Goal: Task Accomplishment & Management: Manage account settings

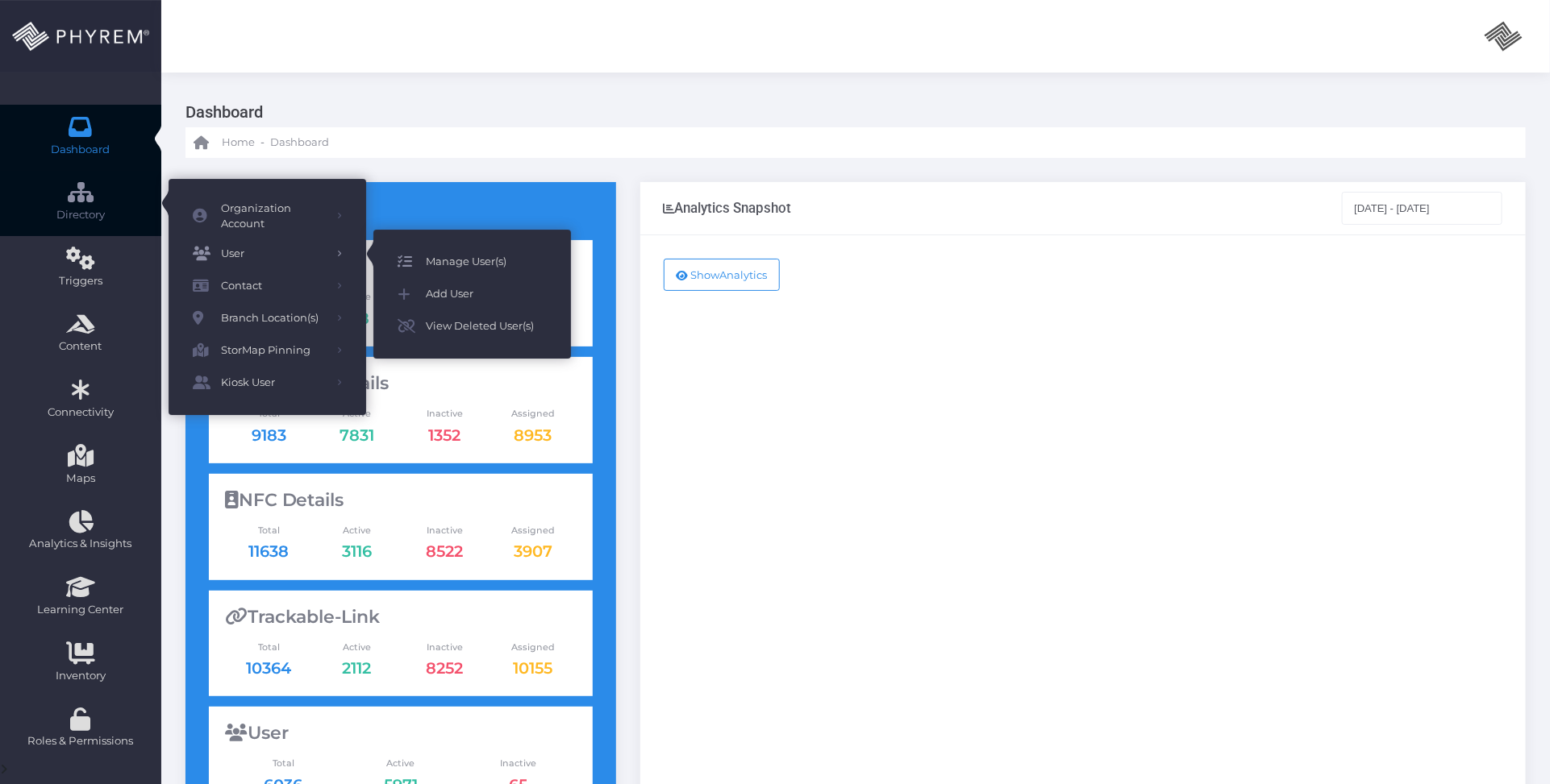
click at [465, 259] on span "Manage User(s)" at bounding box center [486, 262] width 121 height 21
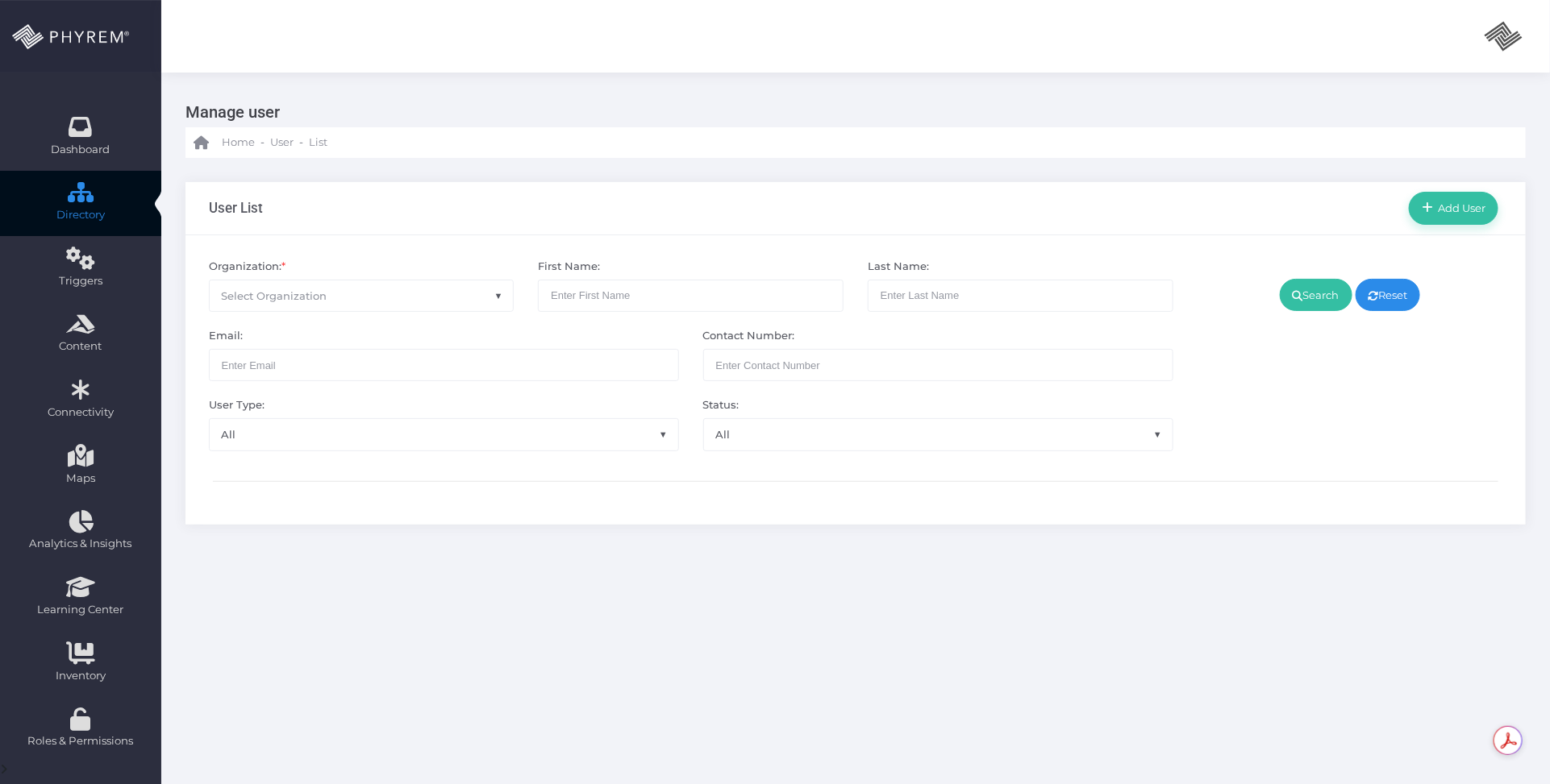
click at [360, 297] on span "Select Organization" at bounding box center [362, 296] width 304 height 31
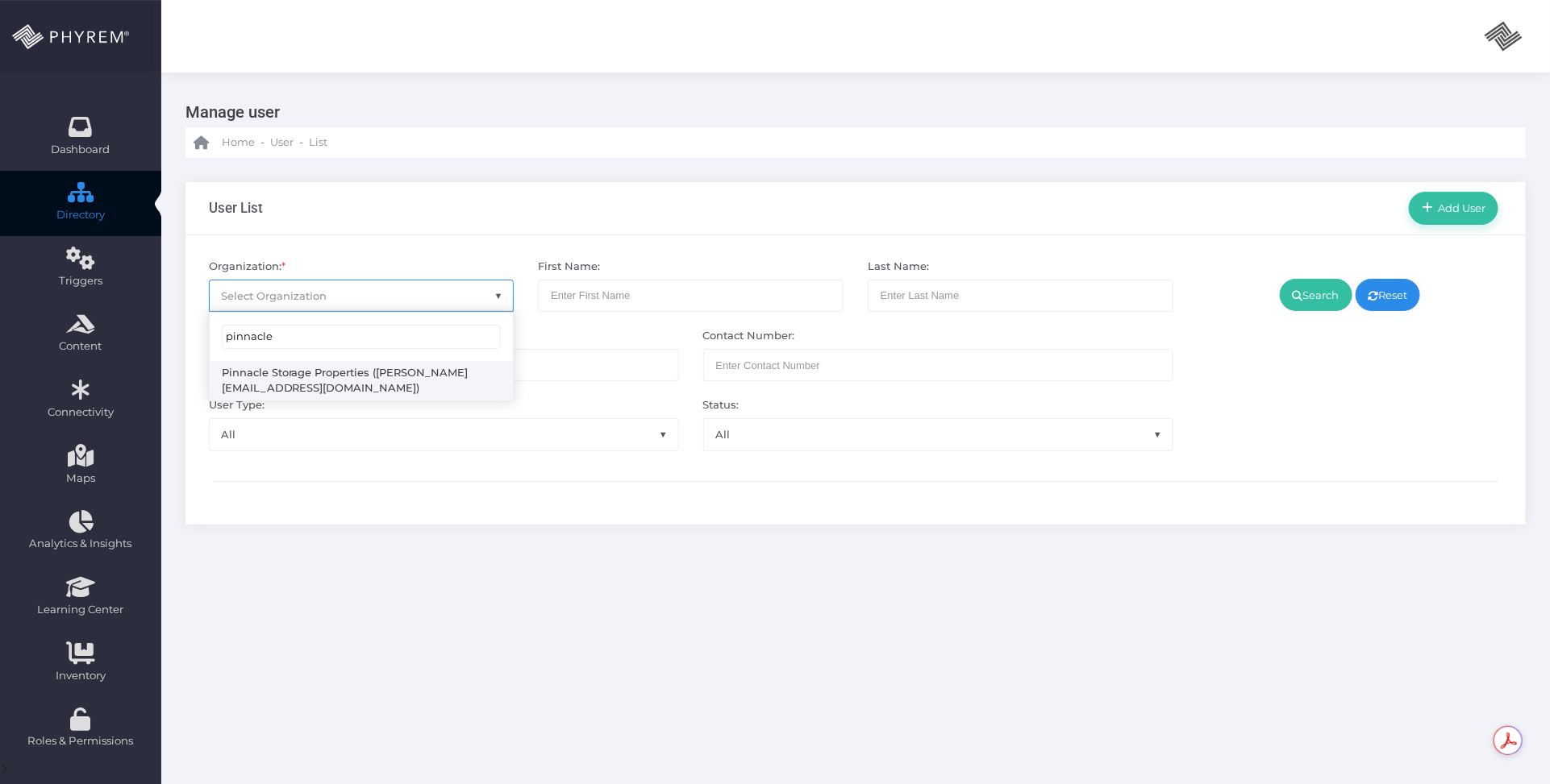
type input "pinnacle"
select select "4799"
click at [1305, 300] on link "Search" at bounding box center [1316, 295] width 72 height 33
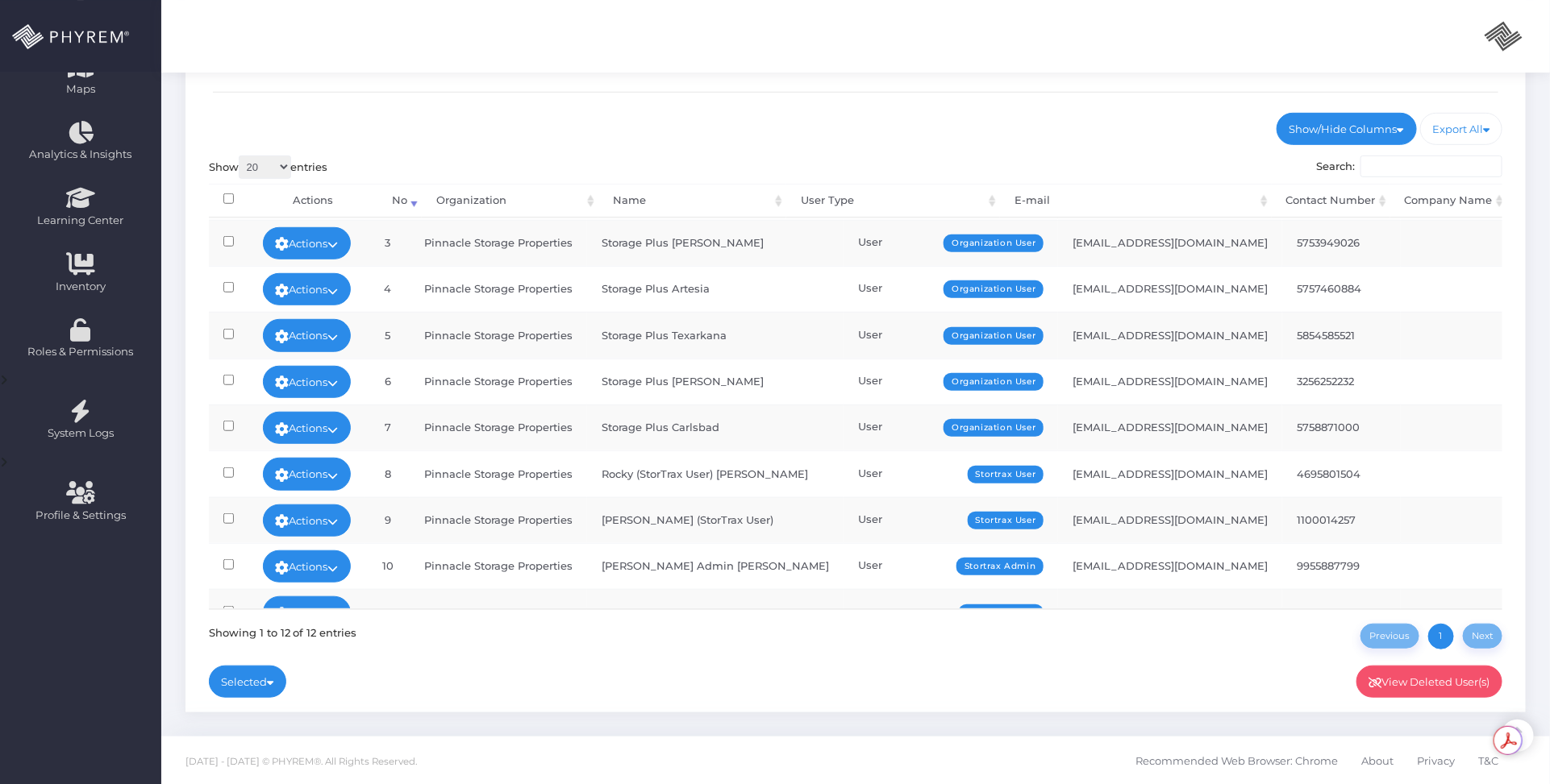
scroll to position [184, 0]
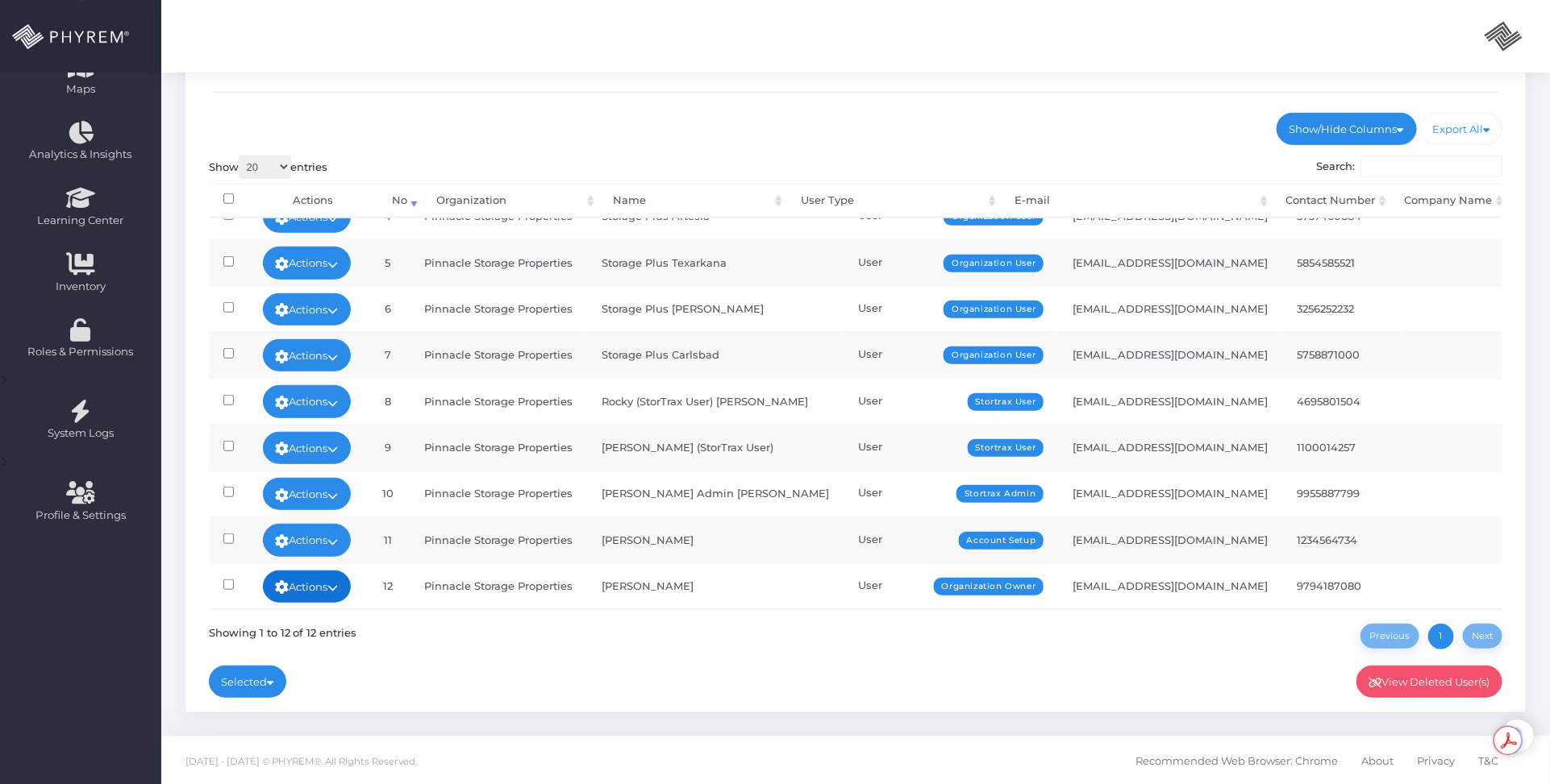
click at [338, 571] on link "Actions" at bounding box center [307, 587] width 89 height 33
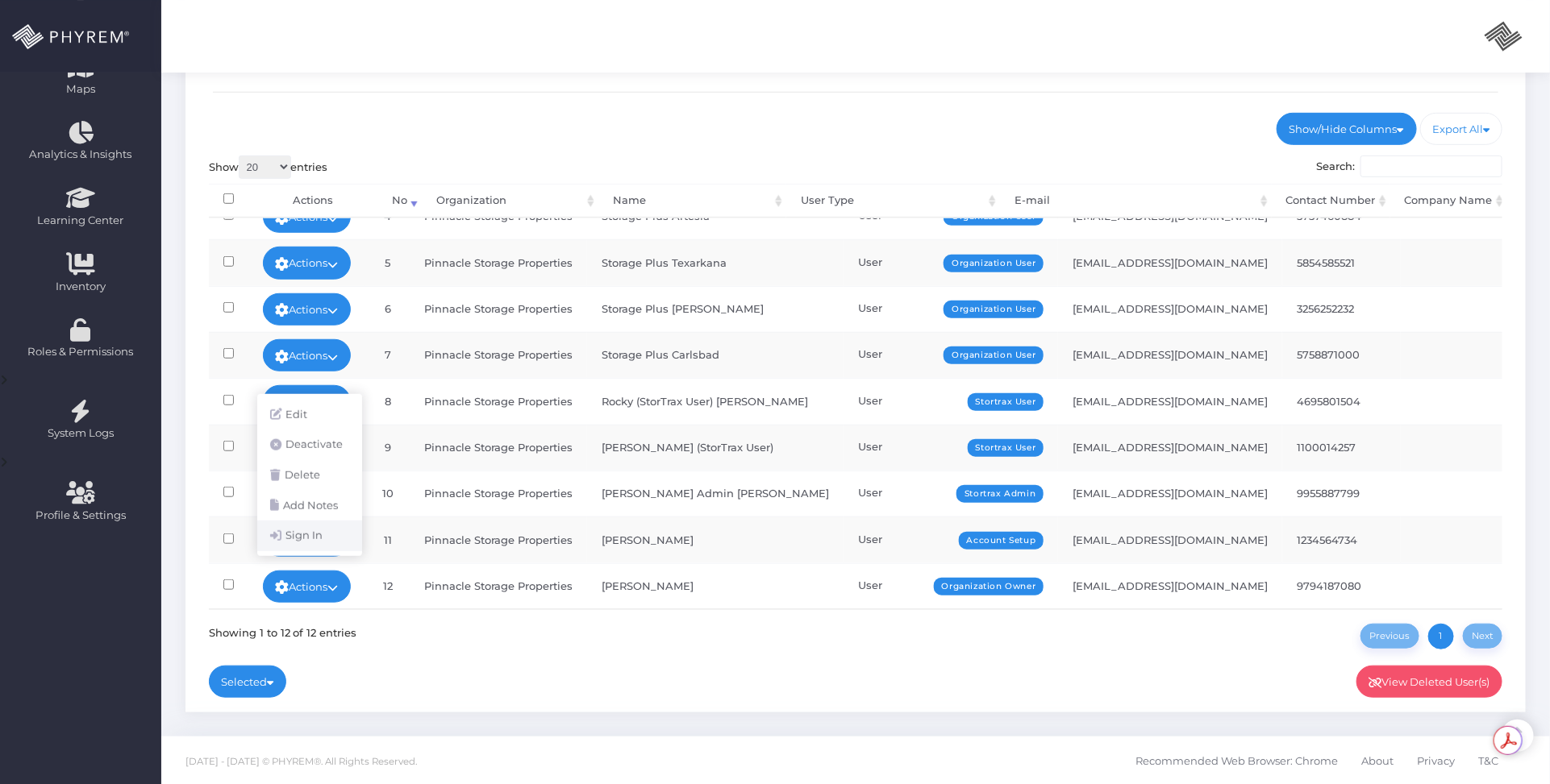
click at [315, 542] on link "Sign In" at bounding box center [309, 536] width 105 height 31
